Goal: Task Accomplishment & Management: Manage account settings

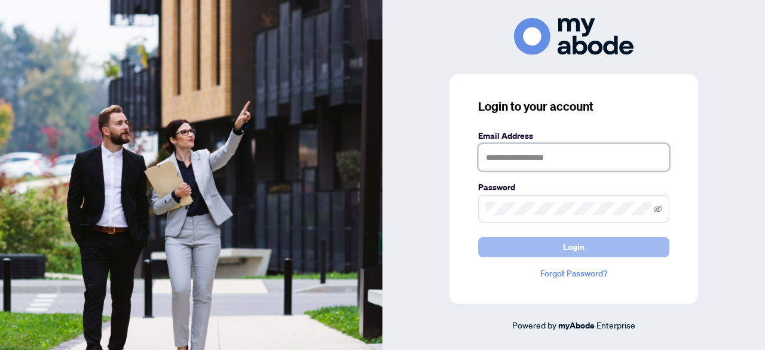
type input "**********"
click at [545, 251] on button "Login" at bounding box center [573, 247] width 191 height 20
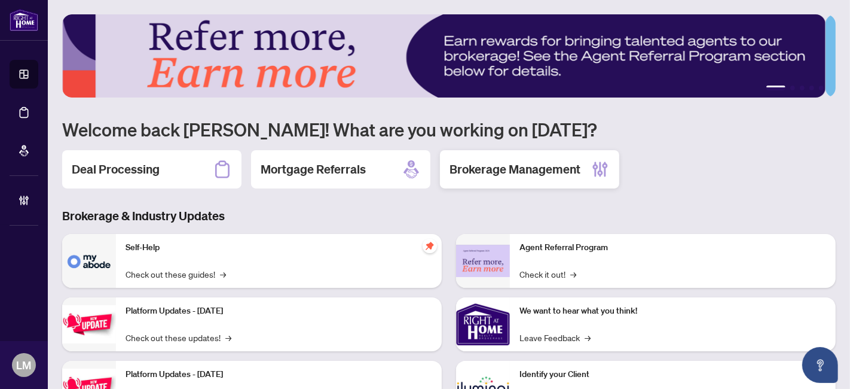
click at [482, 172] on h2 "Brokerage Management" at bounding box center [515, 169] width 131 height 17
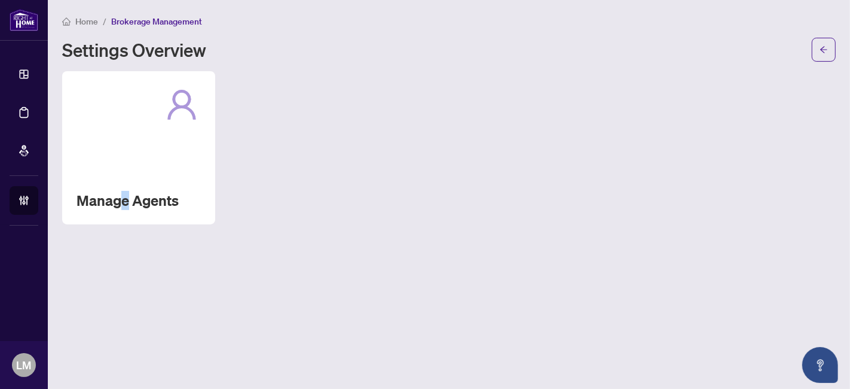
click at [126, 170] on div "Manage Agents" at bounding box center [138, 147] width 153 height 153
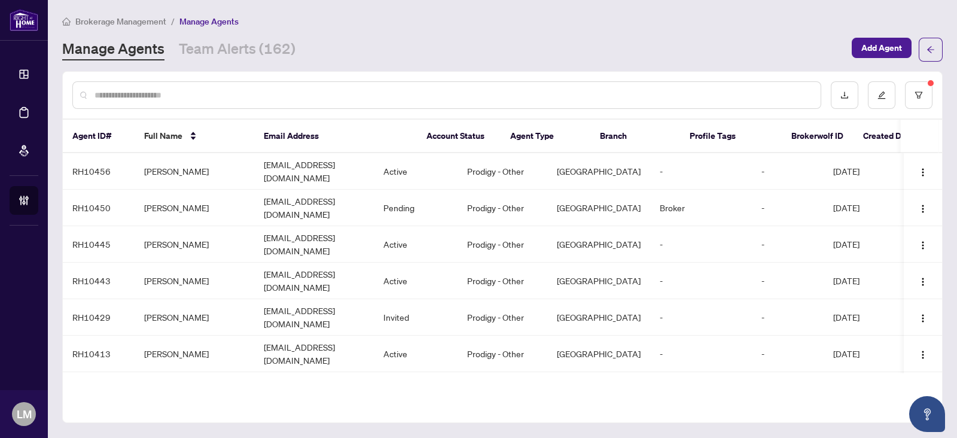
drag, startPoint x: 792, startPoint y: 1, endPoint x: 661, endPoint y: 28, distance: 134.4
click at [661, 28] on div "Brokerage Management / Manage Agents Manage Agents Team Alerts (162) Add Agent" at bounding box center [502, 37] width 880 height 47
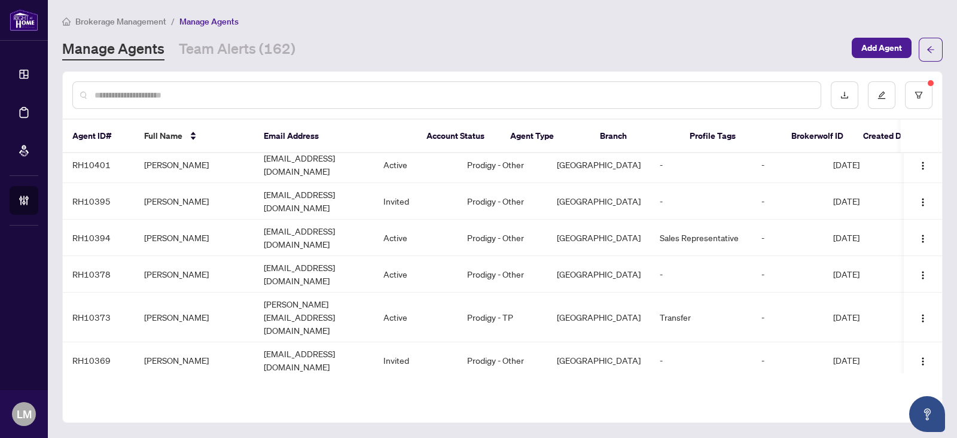
scroll to position [448, 0]
